Goal: Information Seeking & Learning: Learn about a topic

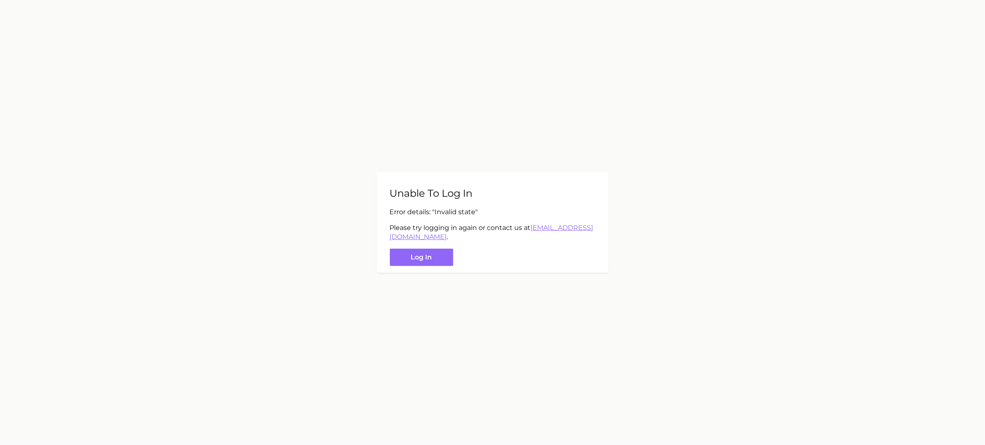
click at [459, 294] on main "Unable to log in Error details: " Invalid state " Please try logging in again o…" at bounding box center [492, 222] width 985 height 445
click at [421, 259] on button "Log in" at bounding box center [421, 257] width 63 height 18
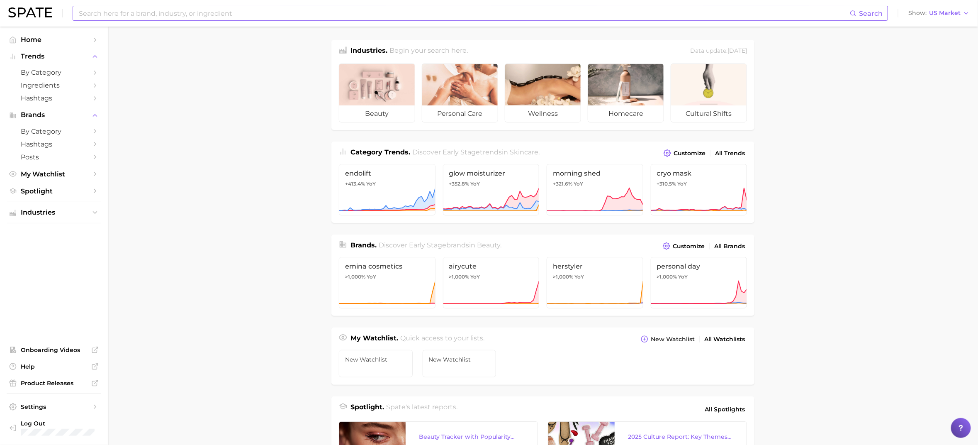
click at [179, 12] on input at bounding box center [464, 13] width 772 height 14
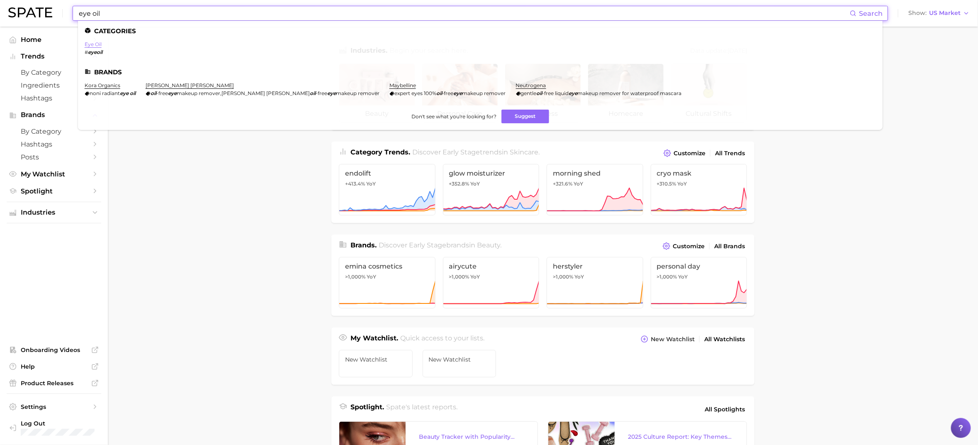
type input "eye oil"
click at [98, 42] on link "eye oil" at bounding box center [93, 44] width 17 height 6
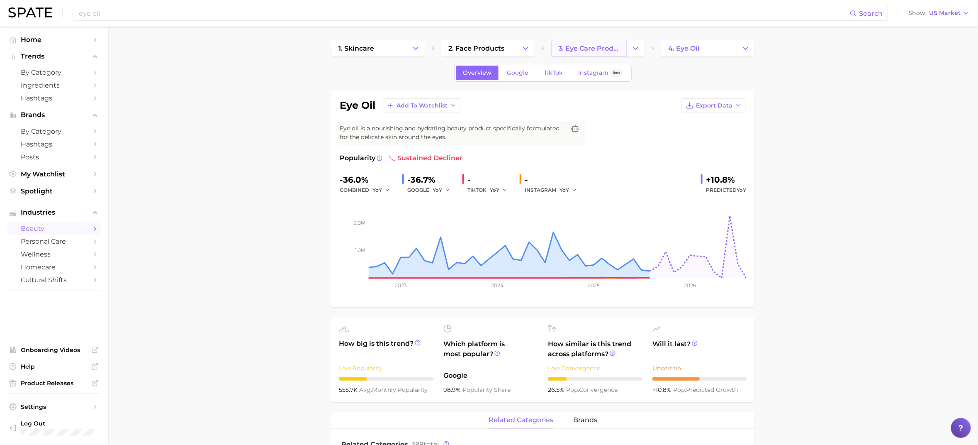
click at [605, 50] on span "3. eye care products" at bounding box center [588, 48] width 61 height 8
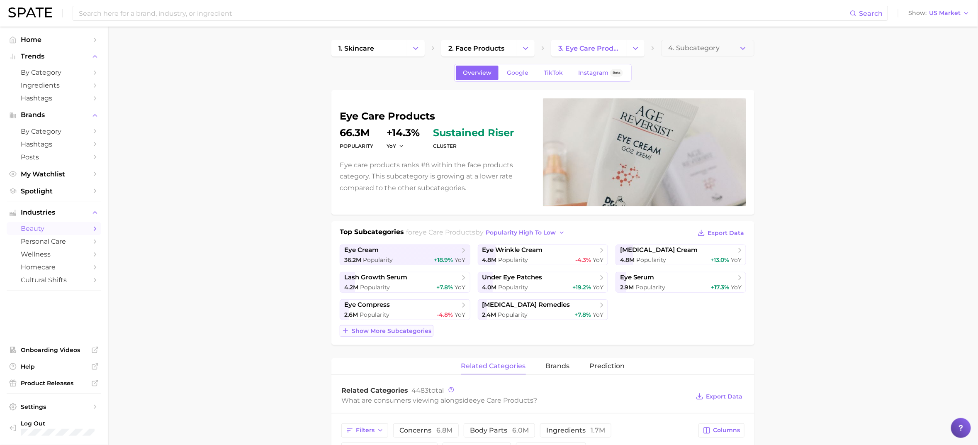
click at [404, 330] on span "Show more subcategories" at bounding box center [392, 330] width 80 height 7
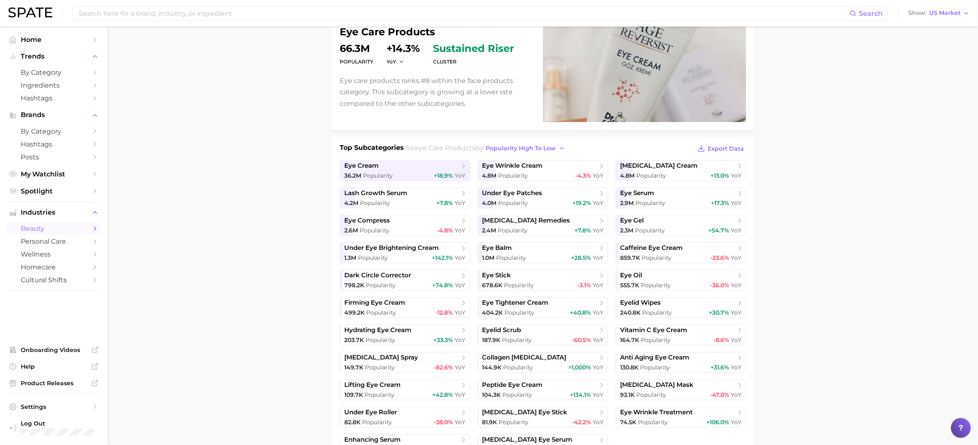
scroll to position [92, 0]
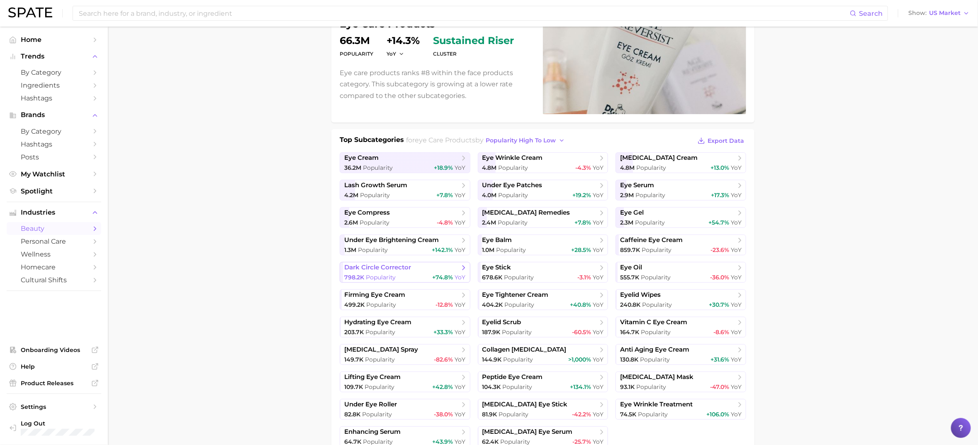
click at [426, 268] on span "dark circle corrector" at bounding box center [401, 267] width 115 height 8
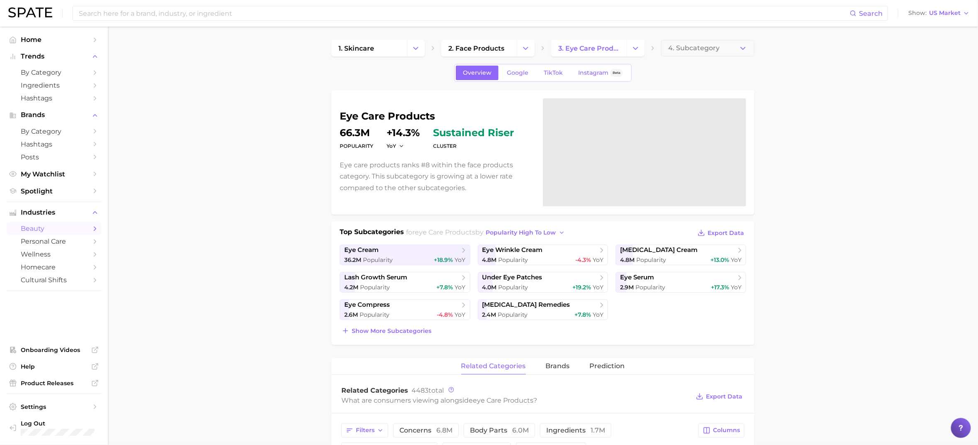
scroll to position [92, 0]
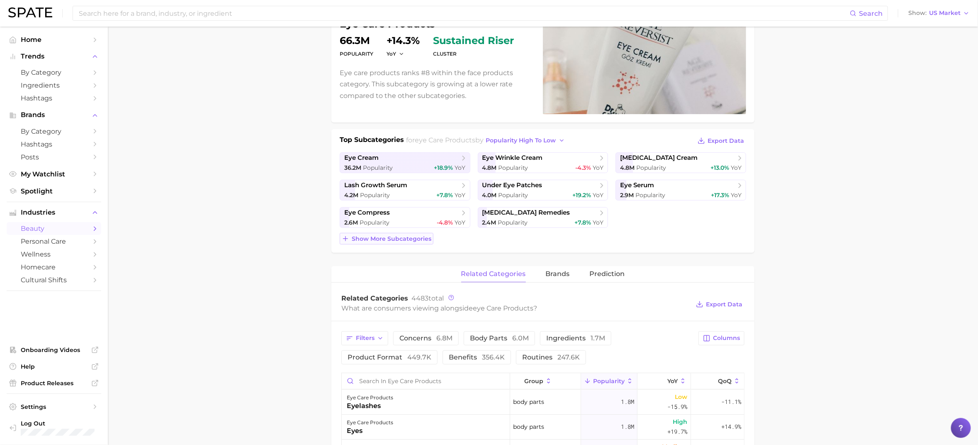
click at [421, 235] on span "Show more subcategories" at bounding box center [392, 238] width 80 height 7
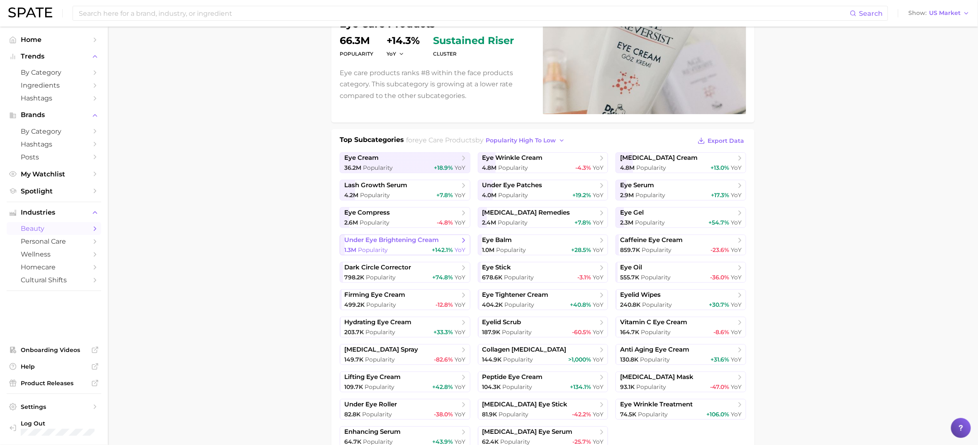
click at [419, 247] on div "1.3m Popularity +142.1% YoY" at bounding box center [405, 250] width 122 height 8
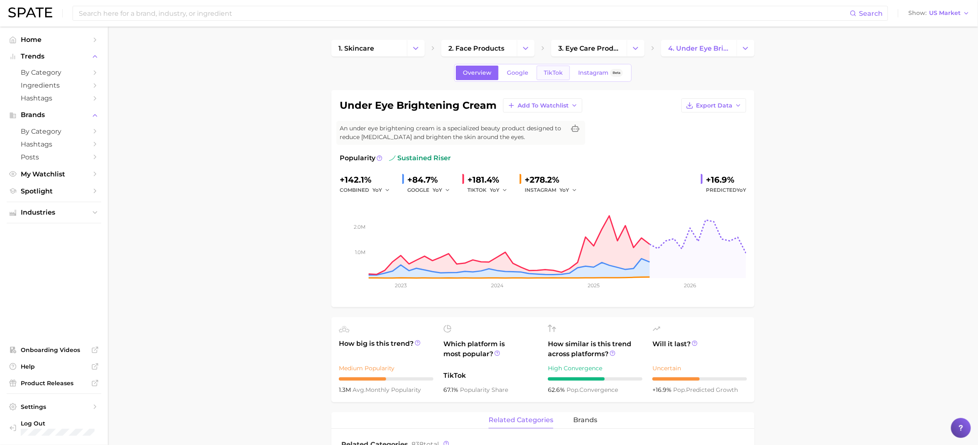
click at [555, 71] on span "TikTok" at bounding box center [553, 72] width 19 height 7
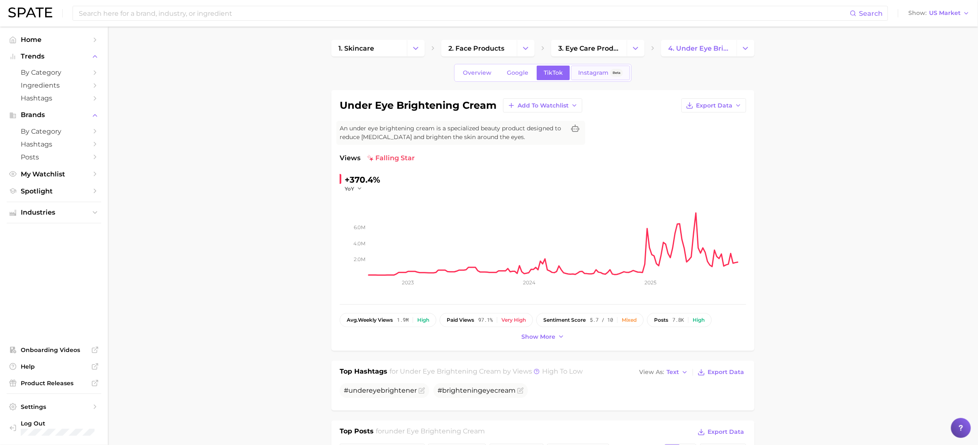
click at [577, 73] on link "Instagram Beta" at bounding box center [600, 73] width 59 height 15
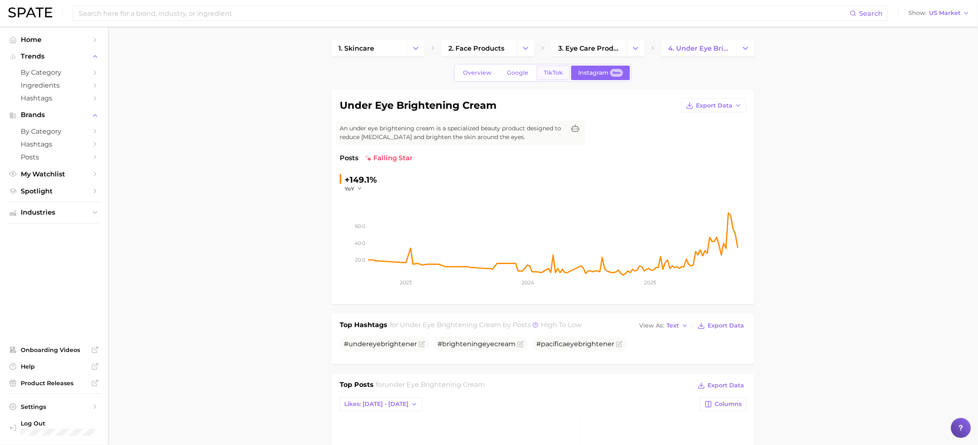
click at [549, 70] on span "TikTok" at bounding box center [553, 72] width 19 height 7
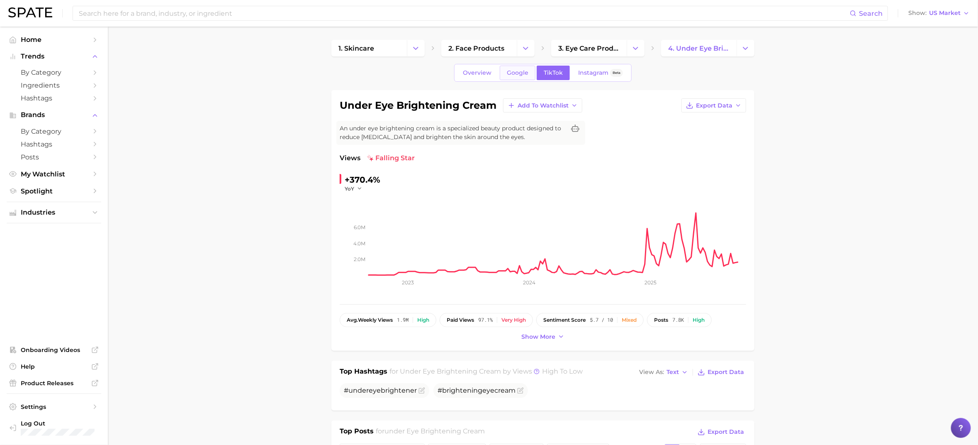
click at [521, 71] on span "Google" at bounding box center [518, 72] width 22 height 7
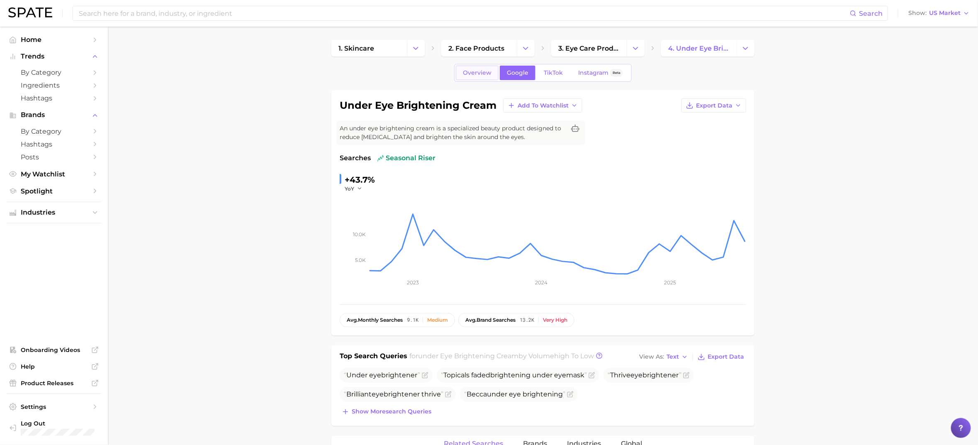
click at [488, 73] on span "Overview" at bounding box center [477, 72] width 29 height 7
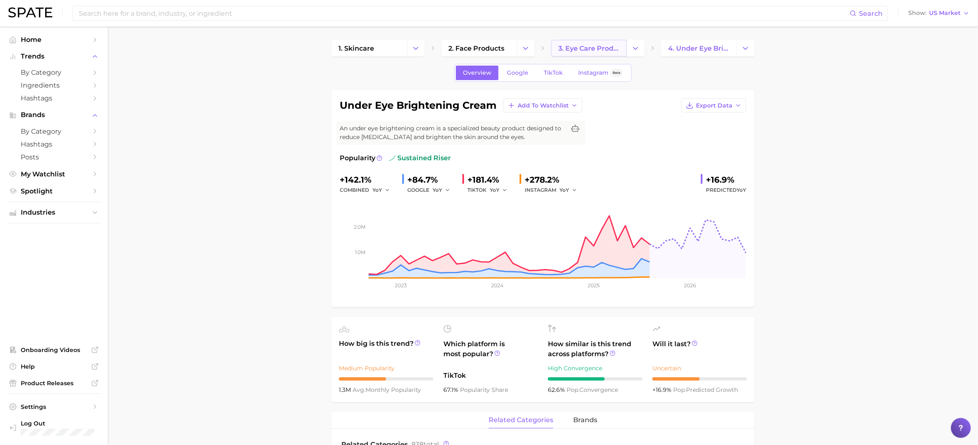
click at [586, 49] on span "3. eye care products" at bounding box center [588, 48] width 61 height 8
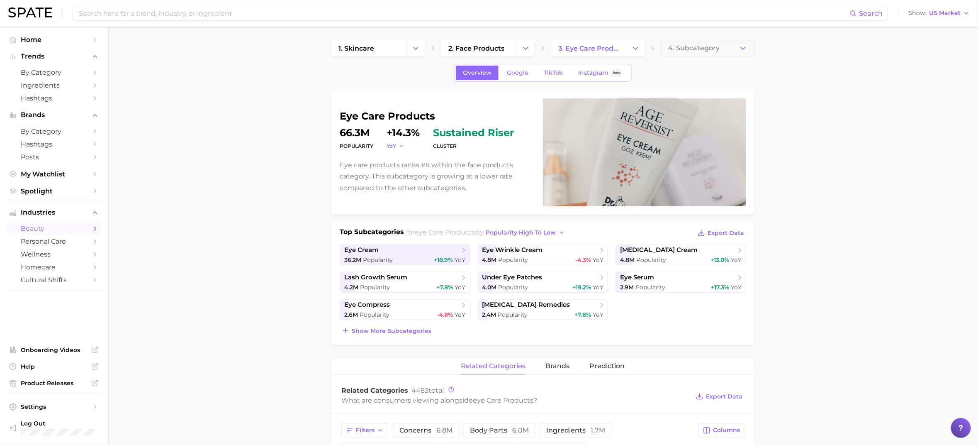
click at [402, 146] on icon "button" at bounding box center [402, 146] width 6 height 6
click at [590, 225] on div "Top Subcategories for eye care products by popularity high to low Export Data e…" at bounding box center [542, 283] width 423 height 124
click at [568, 224] on div "Top Subcategories for eye care products by popularity high to low Export Data e…" at bounding box center [542, 283] width 423 height 124
click at [556, 229] on span "popularity high to low" at bounding box center [521, 232] width 70 height 7
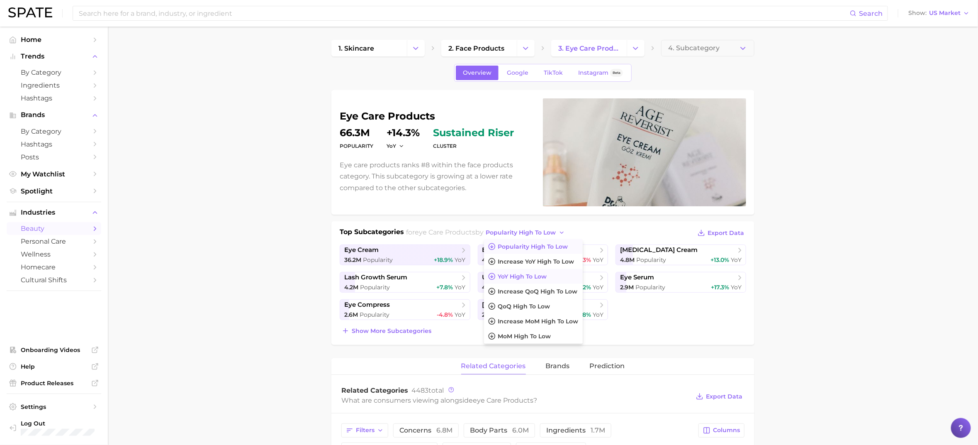
click at [545, 274] on span "YoY high to low" at bounding box center [522, 276] width 49 height 7
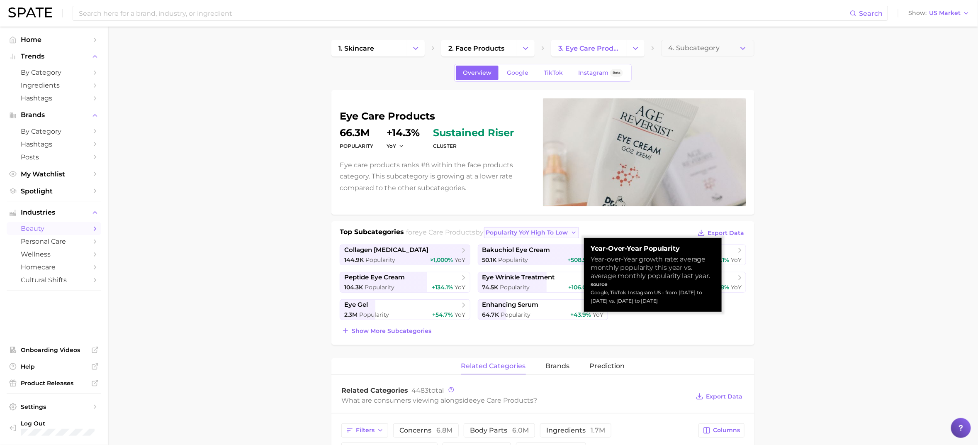
click at [551, 233] on span "Popularity YoY high to low" at bounding box center [527, 232] width 82 height 7
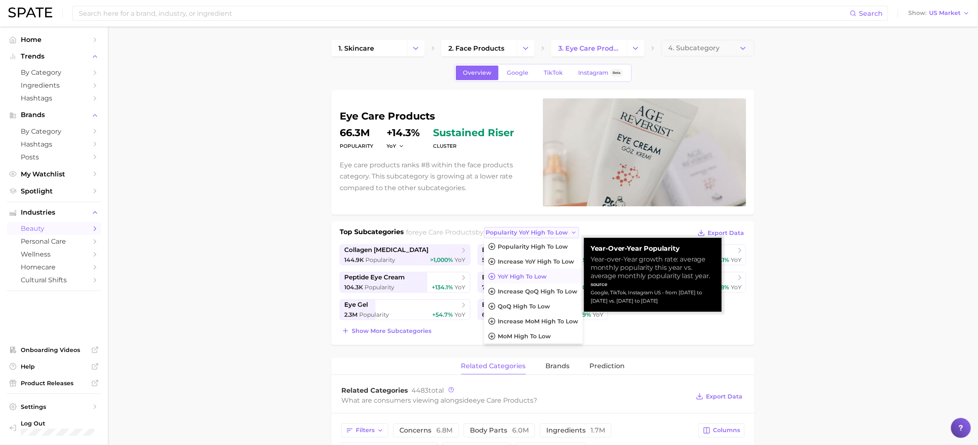
click at [551, 233] on span "Popularity YoY high to low" at bounding box center [527, 232] width 82 height 7
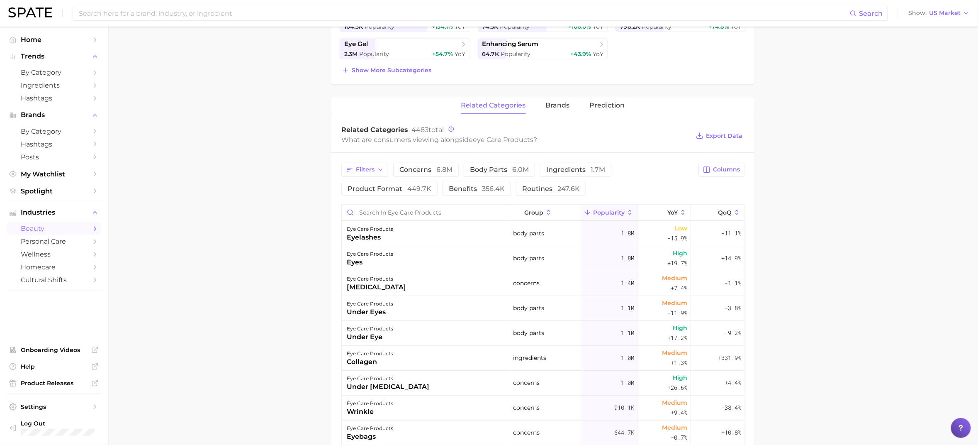
scroll to position [276, 0]
